Goal: Task Accomplishment & Management: Manage account settings

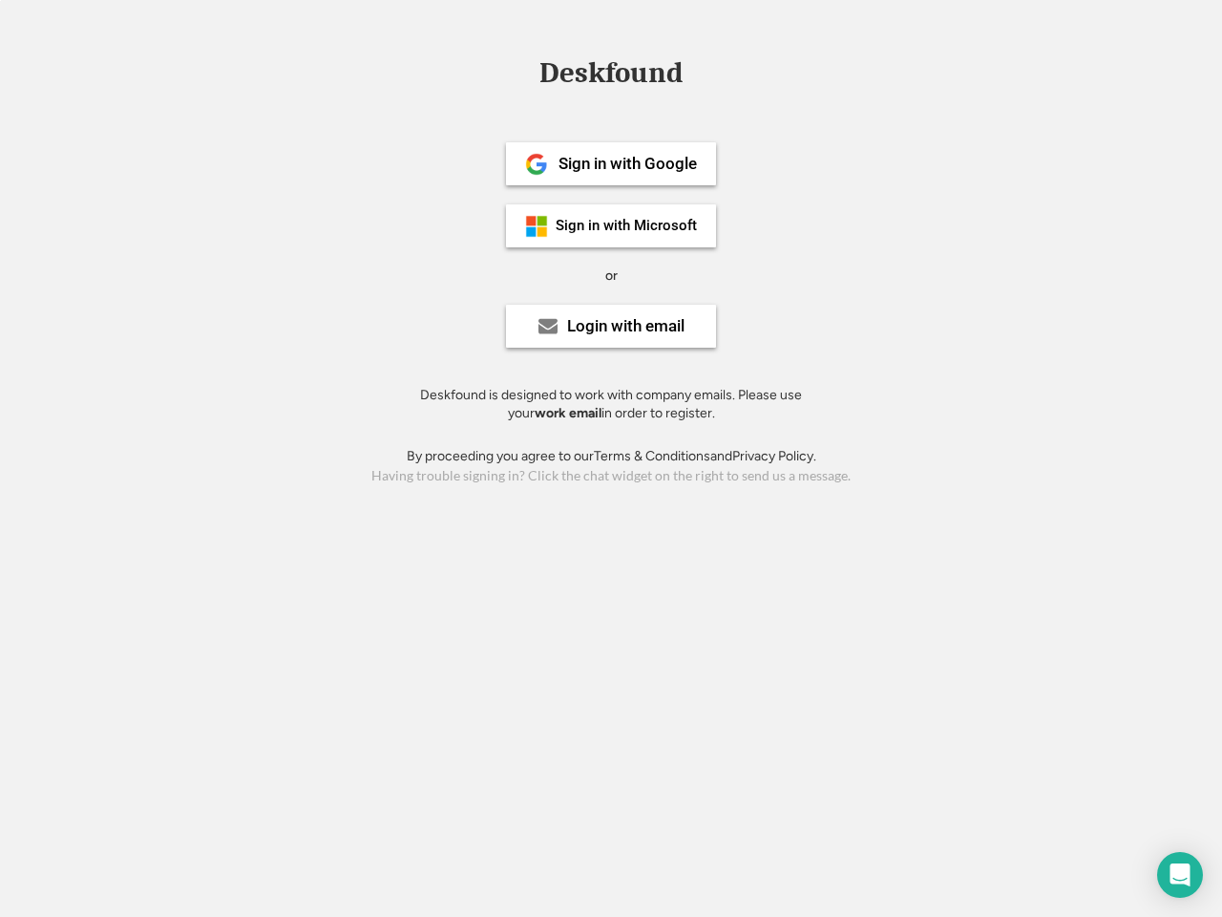
click at [611, 273] on div "or" at bounding box center [611, 275] width 12 height 19
click at [611, 76] on div "Deskfound" at bounding box center [611, 73] width 162 height 30
click at [522, 72] on div "Deskfound" at bounding box center [611, 76] width 1222 height 36
click at [611, 76] on div "Deskfound" at bounding box center [611, 73] width 162 height 30
click at [611, 275] on div "or" at bounding box center [611, 275] width 12 height 19
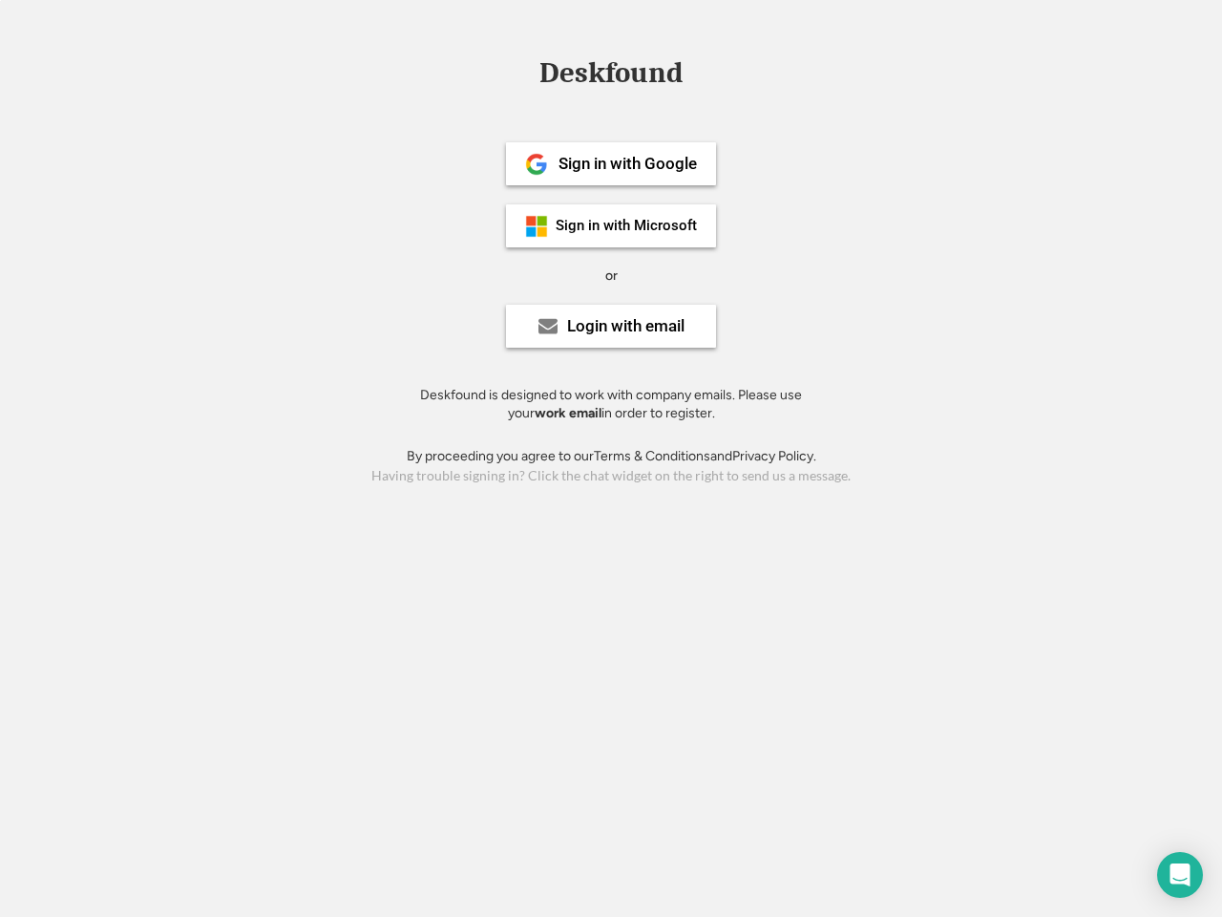
click at [611, 163] on div "Sign in with Google" at bounding box center [627, 164] width 138 height 16
click at [627, 163] on div "Sign in with Google" at bounding box center [627, 164] width 138 height 16
click at [537, 164] on img at bounding box center [536, 164] width 23 height 23
click at [611, 225] on div "Sign in with Microsoft" at bounding box center [626, 226] width 141 height 14
click at [627, 225] on div "Sign in with Microsoft" at bounding box center [626, 226] width 141 height 14
